Goal: Navigation & Orientation: Find specific page/section

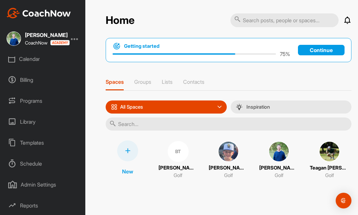
scroll to position [70, 0]
click at [45, 165] on div "Schedule" at bounding box center [43, 163] width 79 height 16
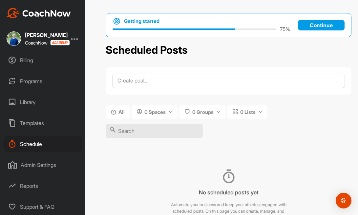
scroll to position [93, 0]
click at [35, 95] on div "Library" at bounding box center [43, 102] width 79 height 16
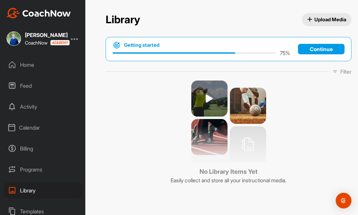
click at [39, 127] on div "Calendar" at bounding box center [43, 128] width 79 height 16
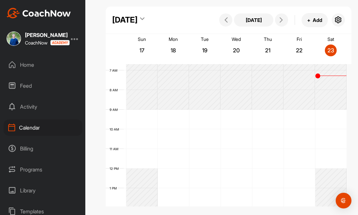
scroll to position [132, 0]
click at [284, 23] on button at bounding box center [281, 19] width 13 height 13
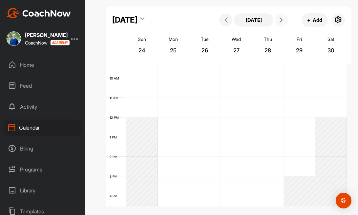
scroll to position [185, 0]
